Goal: Find specific fact: Find specific fact

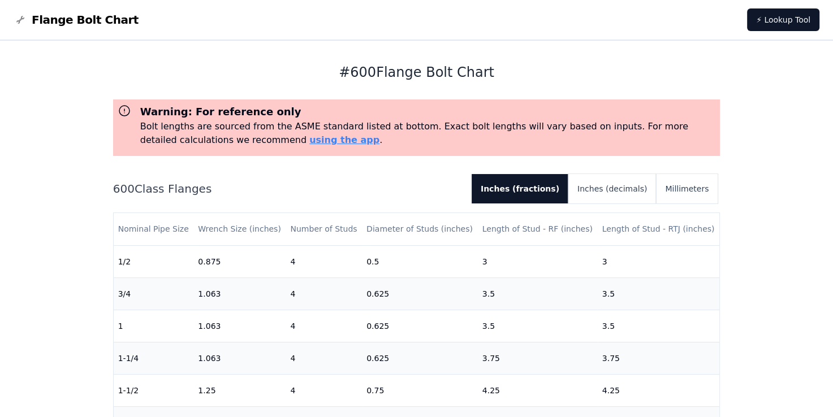
scroll to position [226, 0]
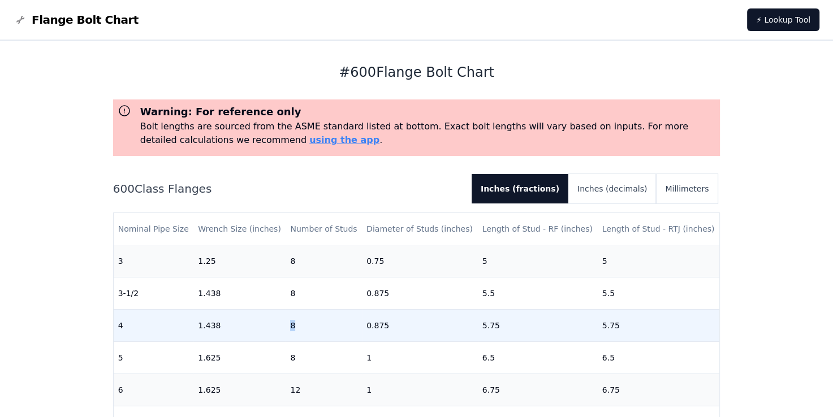
drag, startPoint x: 297, startPoint y: 323, endPoint x: 239, endPoint y: 327, distance: 58.4
click at [239, 327] on tr "4 1.438 8 0.875 5.75 5.75" at bounding box center [417, 325] width 606 height 32
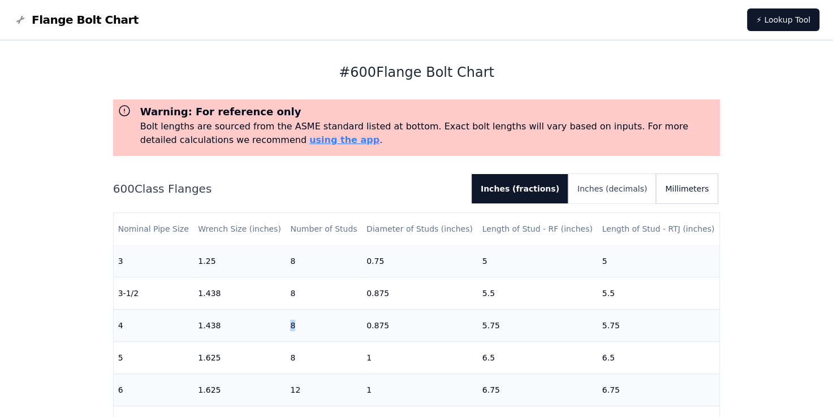
click at [688, 201] on button "Millimeters" at bounding box center [687, 188] width 62 height 29
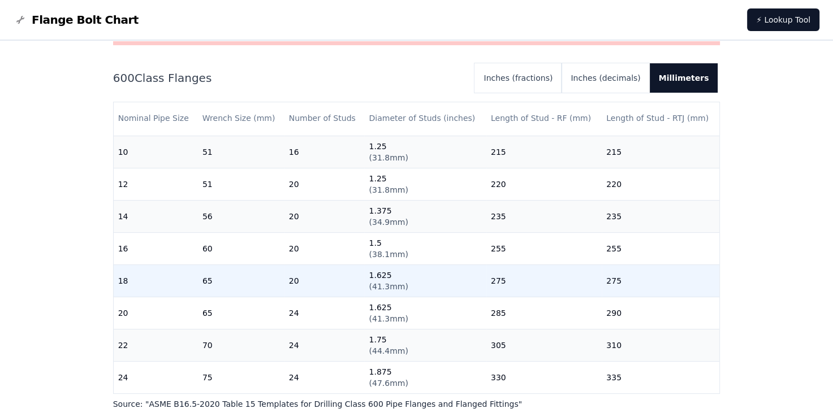
scroll to position [113, 0]
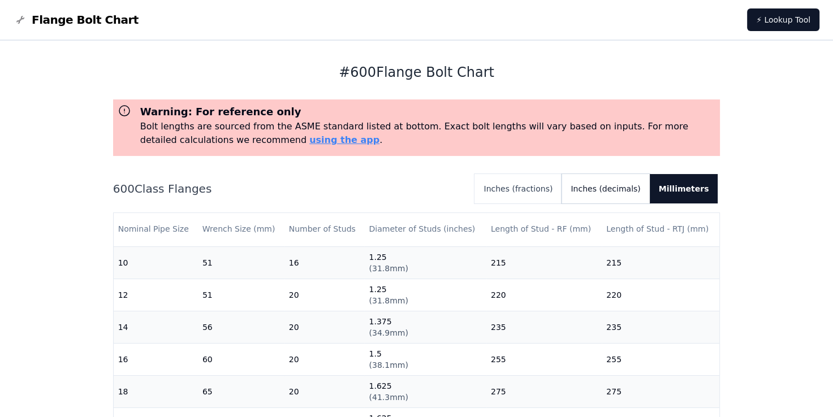
click at [628, 185] on button "Inches (decimals)" at bounding box center [606, 188] width 88 height 29
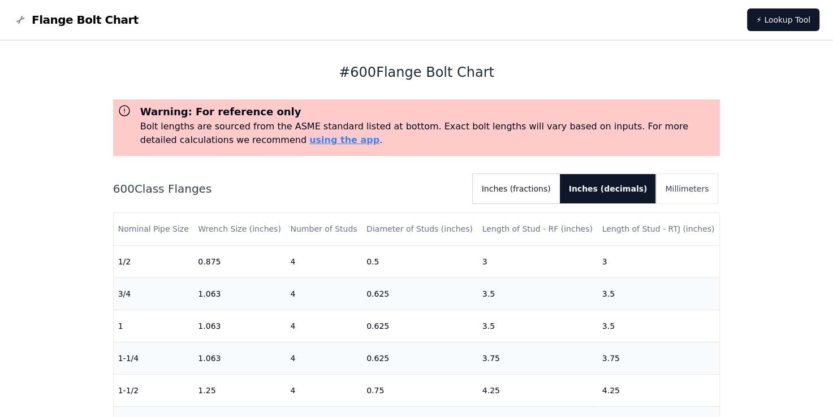
click at [559, 184] on button "Inches (fractions)" at bounding box center [516, 188] width 87 height 29
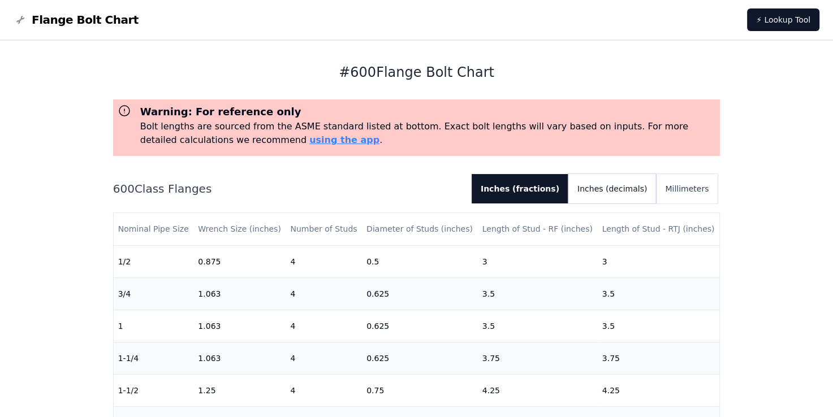
click at [618, 198] on button "Inches (decimals)" at bounding box center [612, 188] width 88 height 29
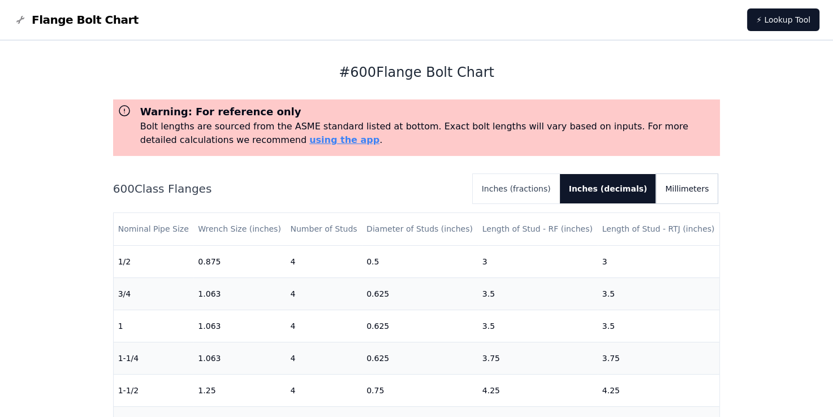
click at [663, 191] on button "Millimeters" at bounding box center [687, 188] width 62 height 29
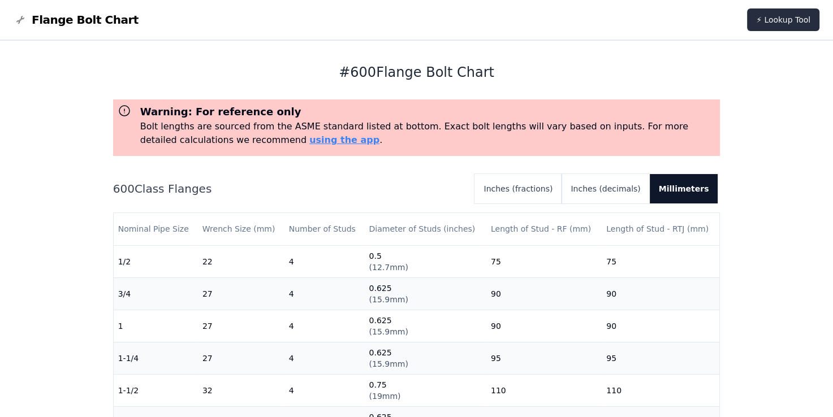
click at [773, 24] on link "⚡ Lookup Tool" at bounding box center [783, 19] width 72 height 23
